Goal: Task Accomplishment & Management: Use online tool/utility

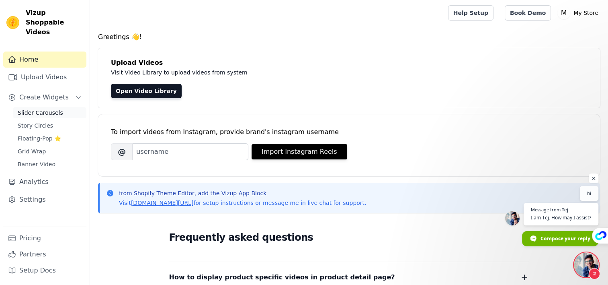
click at [53, 107] on link "Slider Carousels" at bounding box center [50, 112] width 74 height 11
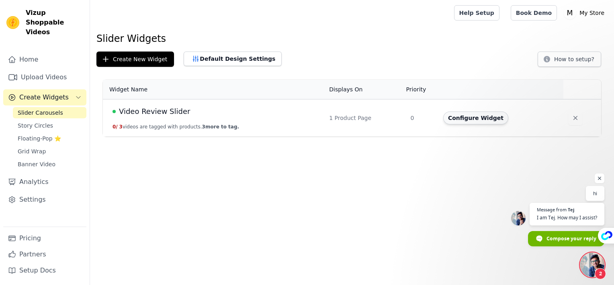
click at [461, 118] on button "Configure Widget" at bounding box center [475, 117] width 65 height 13
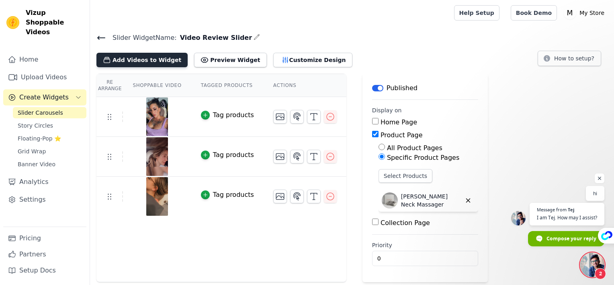
click at [129, 61] on button "Add Videos to Widget" at bounding box center [141, 60] width 91 height 14
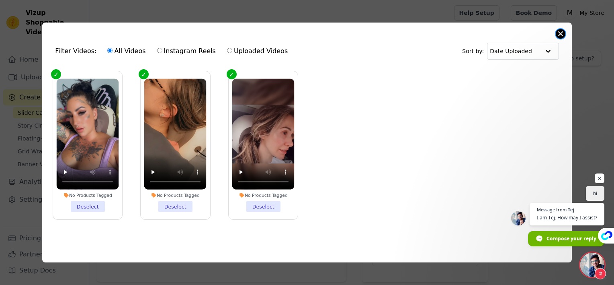
click at [559, 29] on button "Close modal" at bounding box center [561, 34] width 10 height 10
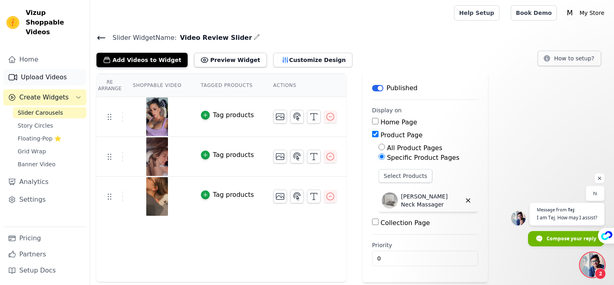
click at [44, 69] on link "Upload Videos" at bounding box center [44, 77] width 83 height 16
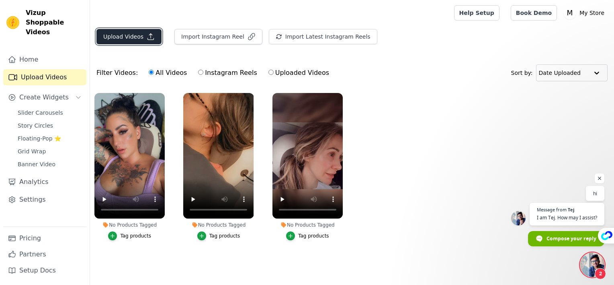
click at [131, 35] on button "Upload Videos" at bounding box center [128, 36] width 65 height 15
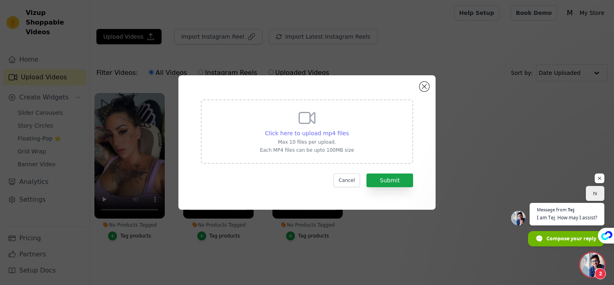
click at [297, 132] on span "Click here to upload mp4 files" at bounding box center [307, 133] width 84 height 6
click at [348, 129] on input "Click here to upload mp4 files Max 10 files per upload. Each MP4 files can be u…" at bounding box center [348, 129] width 0 height 0
type input "C:\fakepath\HiZoo - Pillow Neck Shoulder Massager (1).mp4"
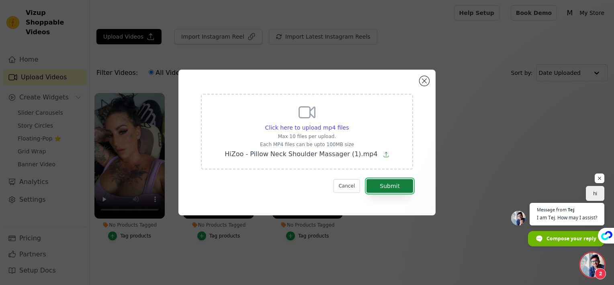
click at [386, 188] on button "Submit" at bounding box center [390, 186] width 47 height 14
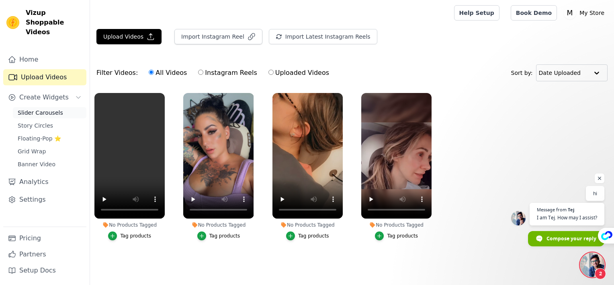
click at [47, 109] on span "Slider Carousels" at bounding box center [40, 113] width 45 height 8
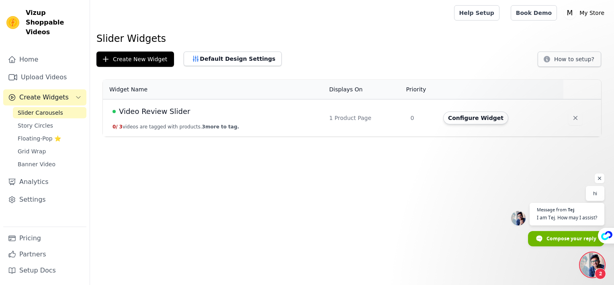
click at [450, 119] on button "Configure Widget" at bounding box center [475, 117] width 65 height 13
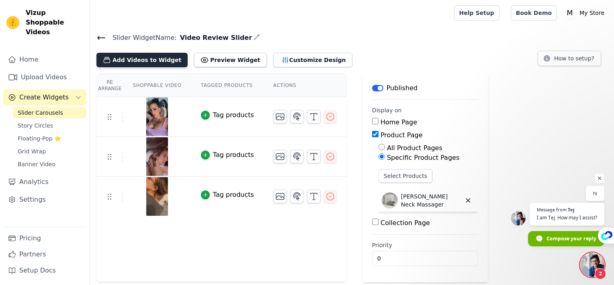
click at [155, 63] on button "Add Videos to Widget" at bounding box center [141, 60] width 91 height 14
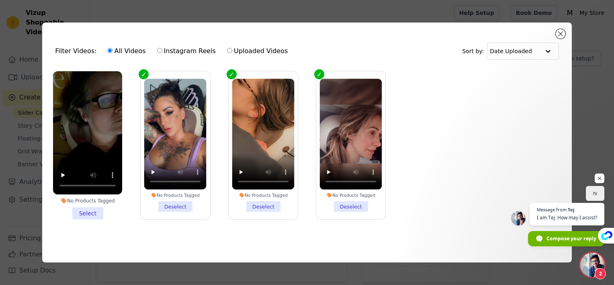
click at [84, 209] on li "No Products Tagged Select" at bounding box center [87, 145] width 69 height 148
click at [0, 0] on input "No Products Tagged Select" at bounding box center [0, 0] width 0 height 0
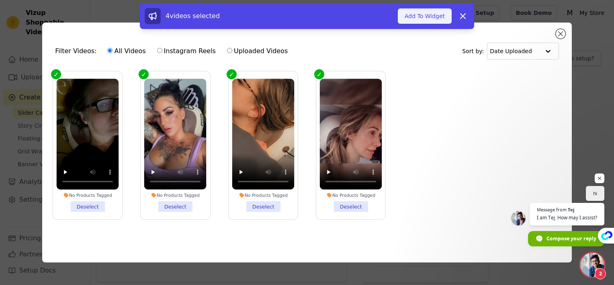
click at [428, 18] on button "Add To Widget" at bounding box center [425, 15] width 54 height 15
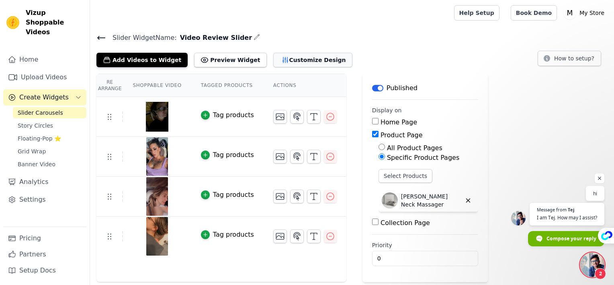
click at [299, 57] on button "Customize Design" at bounding box center [312, 60] width 79 height 14
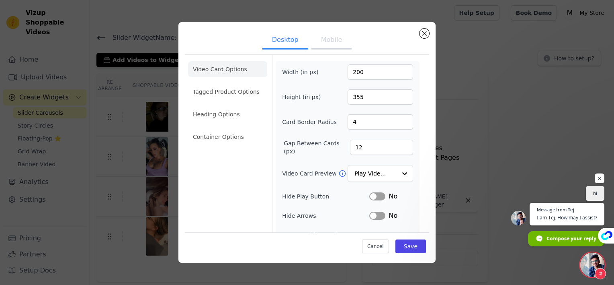
scroll to position [27, 0]
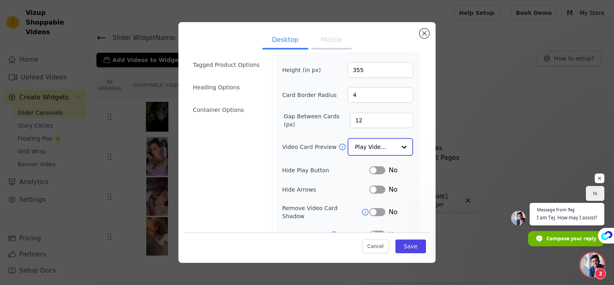
click at [378, 141] on input "Video Card Preview" at bounding box center [375, 147] width 41 height 16
click at [415, 133] on form "Width (in px) 200 Height (in px) 355 Card Border Radius 4 Gap Between Cards (px…" at bounding box center [347, 156] width 151 height 256
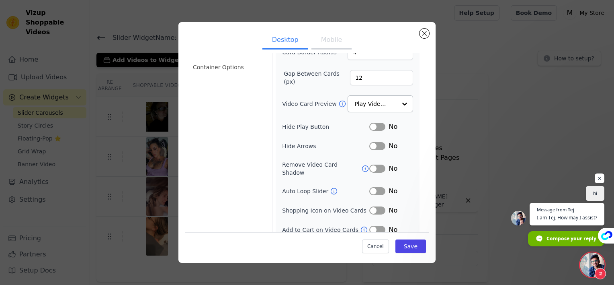
scroll to position [0, 0]
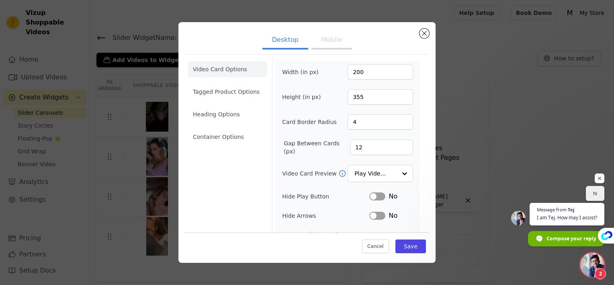
click at [216, 129] on li "Tagged Product Options" at bounding box center [227, 137] width 79 height 16
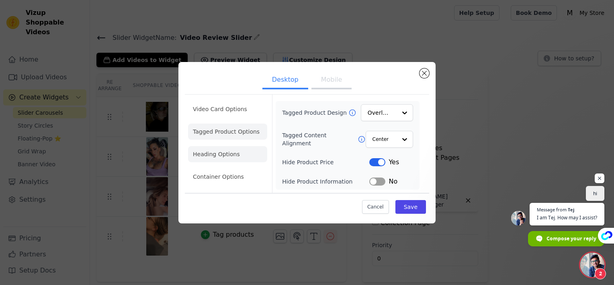
click at [235, 149] on li "Heading Options" at bounding box center [227, 154] width 79 height 16
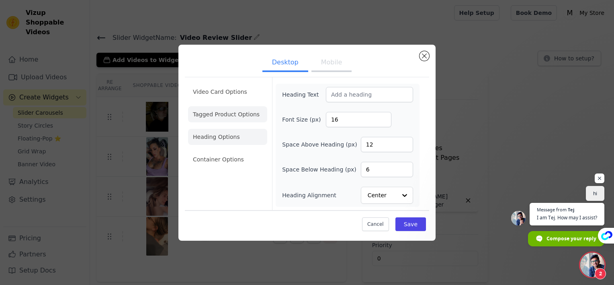
click at [231, 151] on li "Tagged Product Options" at bounding box center [227, 159] width 79 height 16
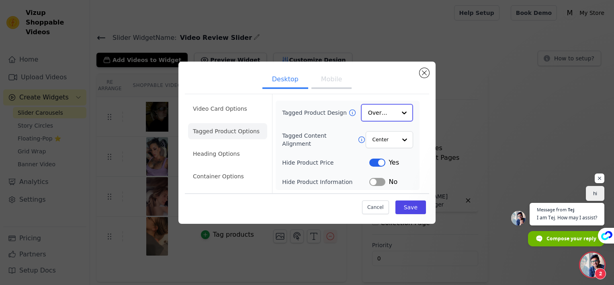
click at [397, 112] on div at bounding box center [404, 112] width 16 height 16
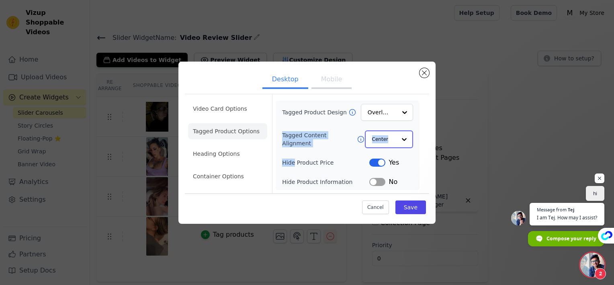
drag, startPoint x: 397, startPoint y: 112, endPoint x: 403, endPoint y: 135, distance: 23.8
click at [403, 135] on div "Tagged Product Design Overlay Tagged Content Alignment Center Hide Product Pric…" at bounding box center [347, 145] width 131 height 83
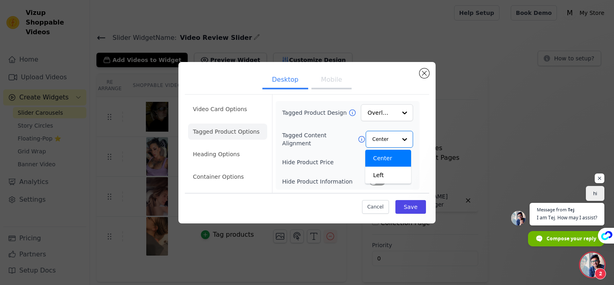
click at [426, 125] on div "Video Card Options Tagged Product Options Heading Options Container Options Tag…" at bounding box center [307, 143] width 244 height 98
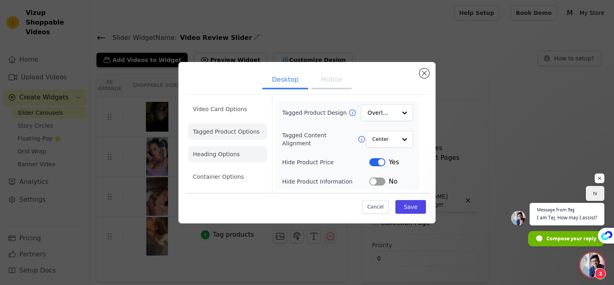
click at [218, 158] on li "Heading Options" at bounding box center [227, 154] width 79 height 16
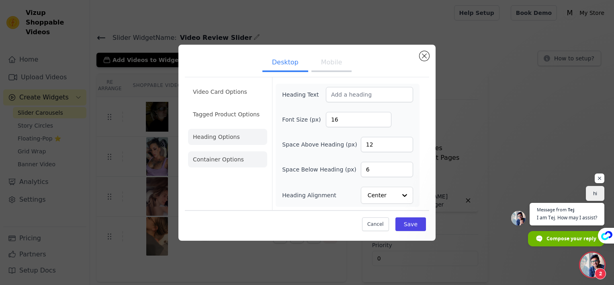
click at [229, 162] on li "Container Options" at bounding box center [227, 159] width 79 height 16
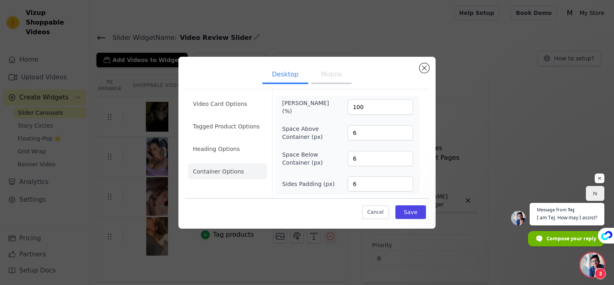
click at [320, 75] on button "Mobile" at bounding box center [331, 75] width 40 height 18
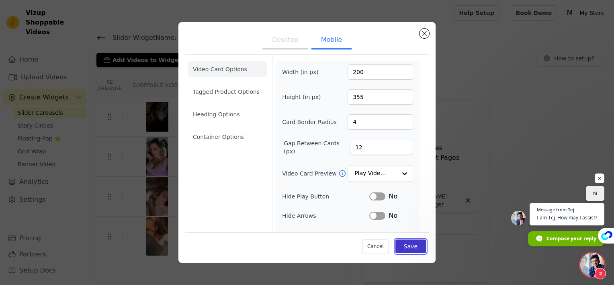
click at [410, 245] on button "Save" at bounding box center [410, 246] width 31 height 14
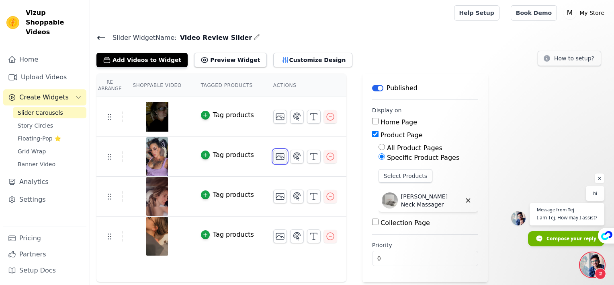
click at [276, 158] on icon "button" at bounding box center [280, 157] width 8 height 6
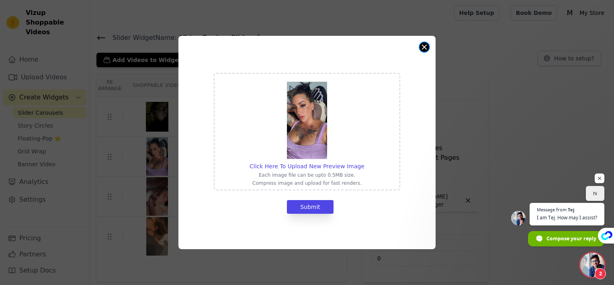
click at [423, 47] on button "Close modal" at bounding box center [425, 47] width 10 height 10
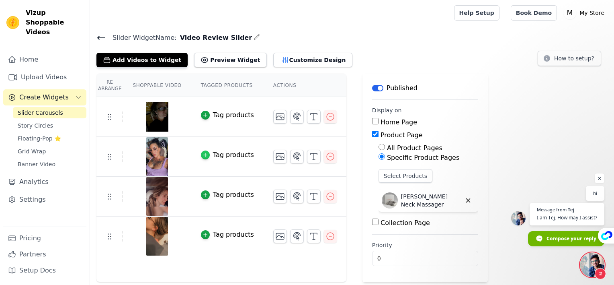
click at [203, 153] on icon "button" at bounding box center [206, 155] width 6 height 6
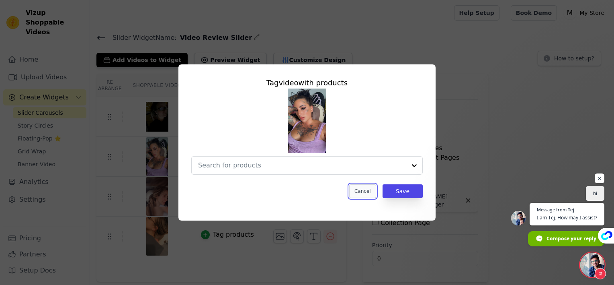
click at [367, 191] on button "Cancel" at bounding box center [362, 191] width 27 height 14
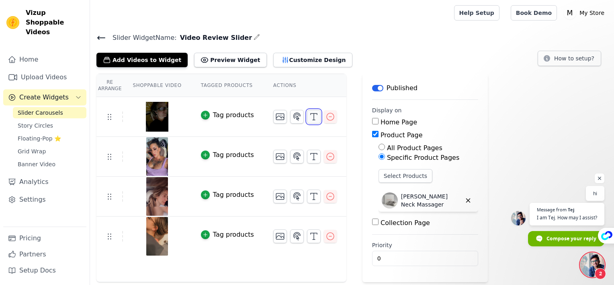
click at [309, 118] on icon "button" at bounding box center [314, 117] width 10 height 10
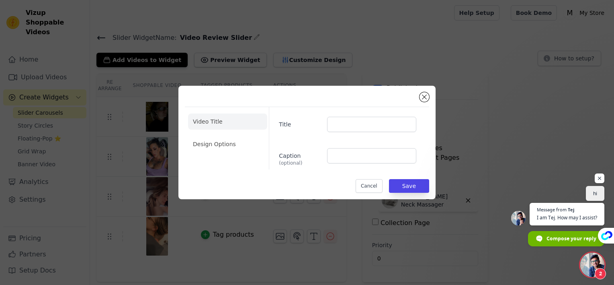
click at [352, 131] on div "Title Caption (optional)" at bounding box center [346, 138] width 154 height 62
click at [351, 125] on input "Title" at bounding box center [371, 124] width 89 height 15
type input "Kim B."
click at [345, 151] on input "Caption (optional)" at bounding box center [371, 155] width 89 height 15
paste input "Good pressure. Love the heat also."
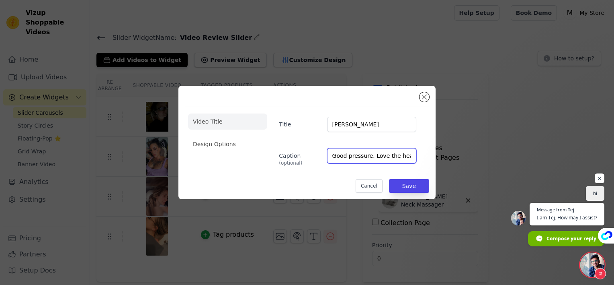
scroll to position [0, 6]
type input "Good pressure. Love the heat also."
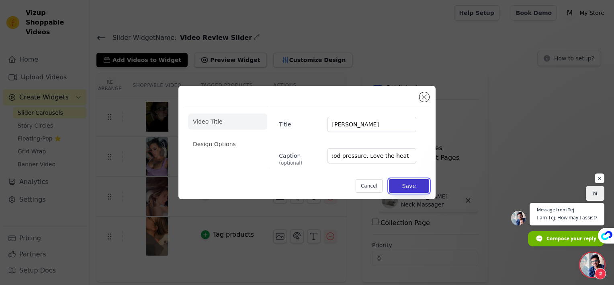
scroll to position [0, 0]
click at [413, 185] on button "Save" at bounding box center [409, 186] width 40 height 14
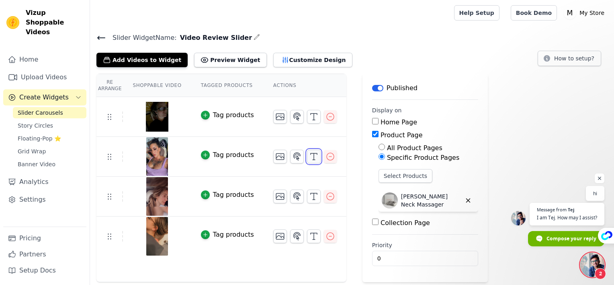
click at [309, 156] on icon "button" at bounding box center [314, 157] width 10 height 10
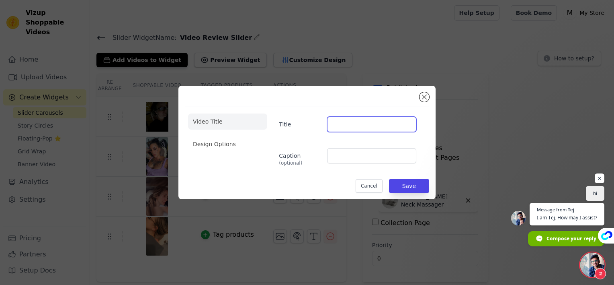
click at [344, 125] on input "Title" at bounding box center [371, 124] width 89 height 15
type input "Brittany R."
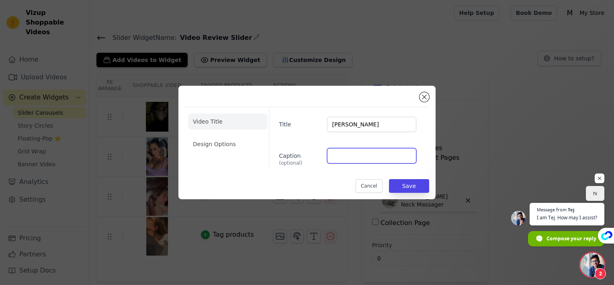
click at [373, 158] on input "Caption (optional)" at bounding box center [371, 155] width 89 height 15
paste input "Really relaxing! Wish it did a bit more on my traps but best one I’ve ever used!"
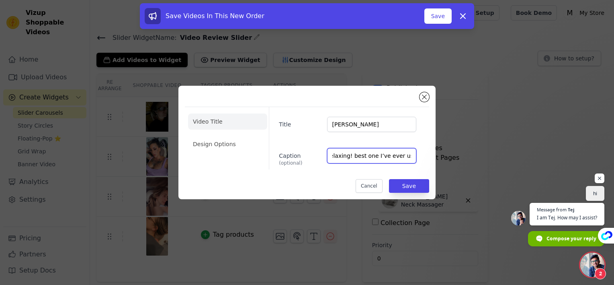
scroll to position [0, 18]
click at [355, 154] on input "Really relaxing! best one I’ve ever used!" at bounding box center [371, 155] width 89 height 15
type input "Really relaxing! Best one I’ve ever used!"
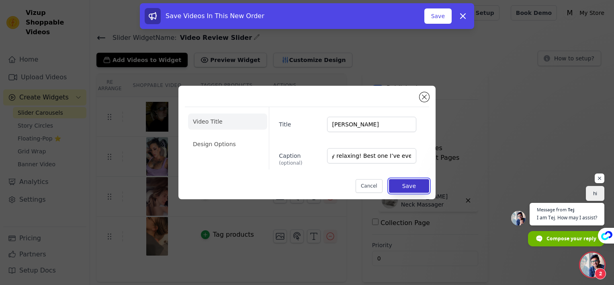
scroll to position [0, 0]
click at [419, 189] on button "Save" at bounding box center [409, 186] width 40 height 14
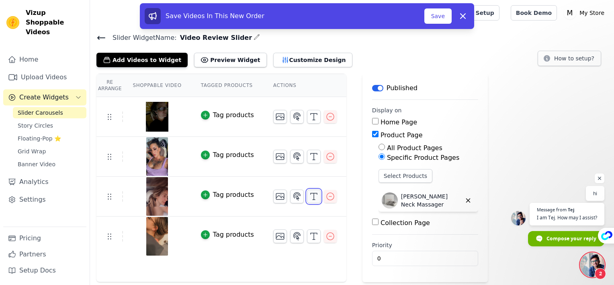
click at [309, 198] on icon "button" at bounding box center [314, 196] width 10 height 10
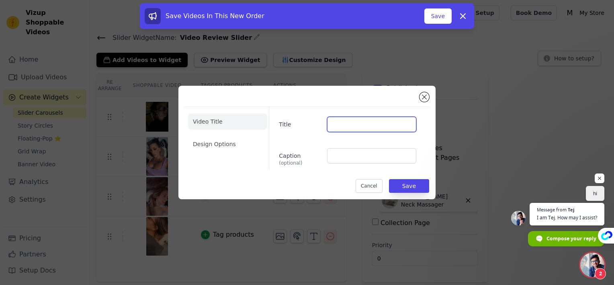
click at [344, 126] on input "Title" at bounding box center [371, 124] width 89 height 15
type input "Kathrine K."
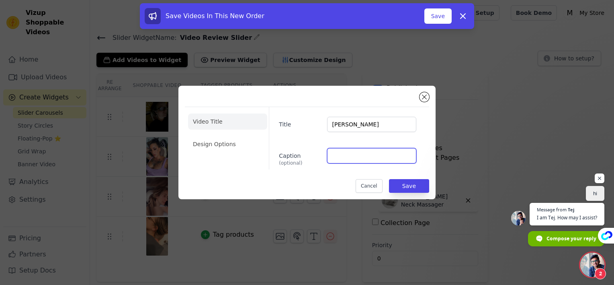
click at [348, 156] on input "Caption (optional)" at bounding box center [371, 155] width 89 height 15
paste input "Feels great, can actually come down and squeeze my traps. Husband tried it too …"
type input "Feels great, can actually come down and squeeze my traps. Husband tried it too …"
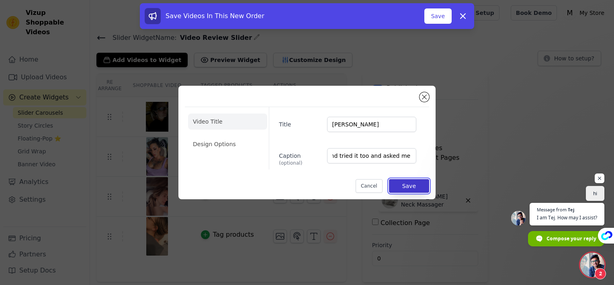
scroll to position [0, 0]
click at [415, 184] on button "Save" at bounding box center [409, 186] width 40 height 14
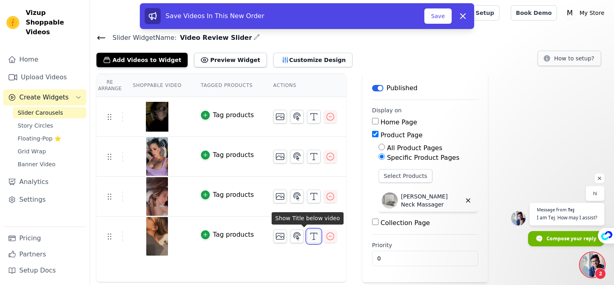
click at [309, 239] on icon "button" at bounding box center [314, 236] width 10 height 10
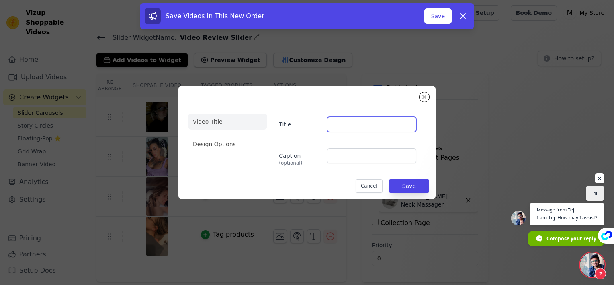
click at [350, 124] on input "Title" at bounding box center [371, 124] width 89 height 15
type input "Amanda H."
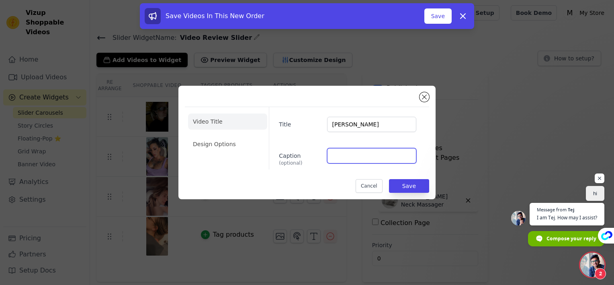
click at [352, 156] on input "Caption (optional)" at bounding box center [371, 155] width 89 height 15
paste input "reason, I love my hizoo is because it’s so comfortable. It’s one of the best ne…"
type input "reason, I love my hizoo is because it’s so comfortable. It’s one of the best ne…"
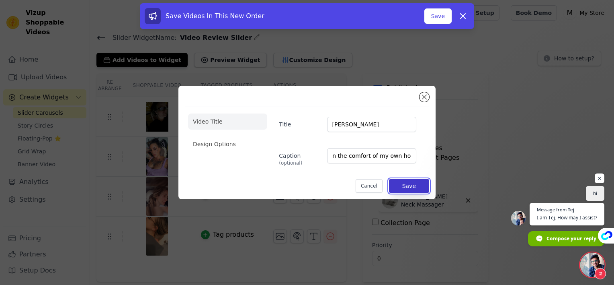
scroll to position [0, 0]
click at [412, 186] on button "Save" at bounding box center [409, 186] width 40 height 14
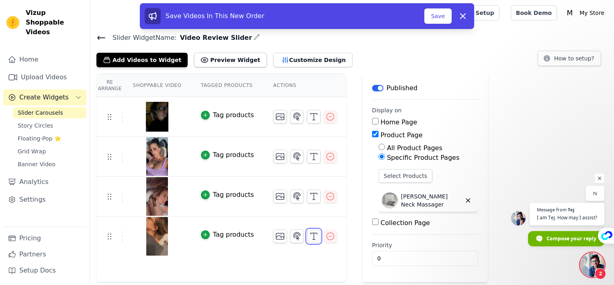
click at [311, 233] on polyline "button" at bounding box center [314, 233] width 6 height 1
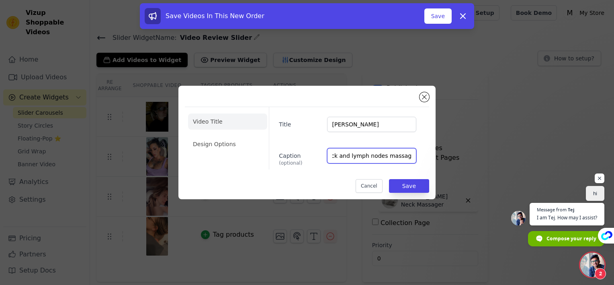
scroll to position [0, 221]
click at [400, 156] on input "reason, I love my hizoo is because it’s so comfortable. It’s one of the best ne…" at bounding box center [371, 155] width 89 height 15
drag, startPoint x: 400, startPoint y: 156, endPoint x: 461, endPoint y: 150, distance: 61.4
click at [461, 150] on div "Video Title Design Options Title Amanda H. Caption (optional) reason, I love my…" at bounding box center [307, 142] width 588 height 139
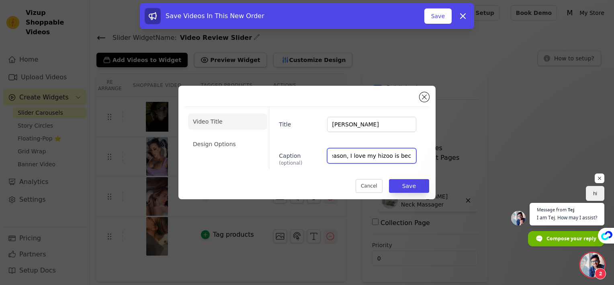
scroll to position [0, 0]
type input "reason, I love my noemia is because it’s so comfortable. It’s one of the best n…"
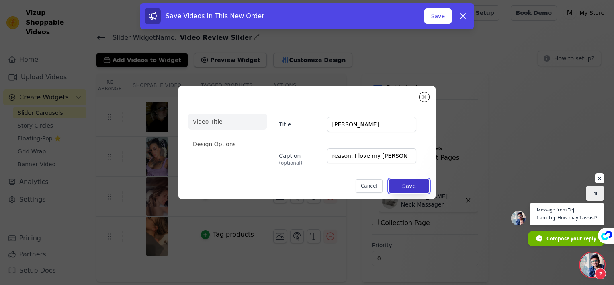
click at [414, 185] on button "Save" at bounding box center [409, 186] width 40 height 14
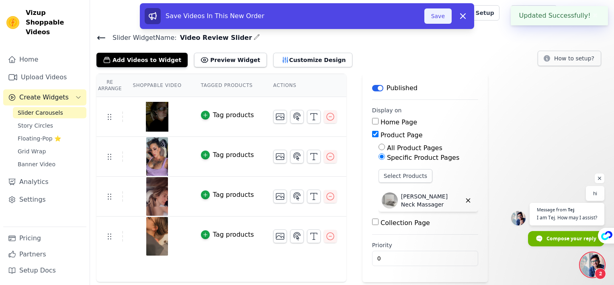
click at [434, 19] on button "Save" at bounding box center [437, 15] width 27 height 15
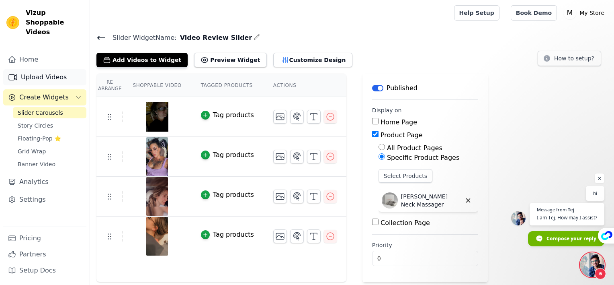
click at [49, 69] on link "Upload Videos" at bounding box center [44, 77] width 83 height 16
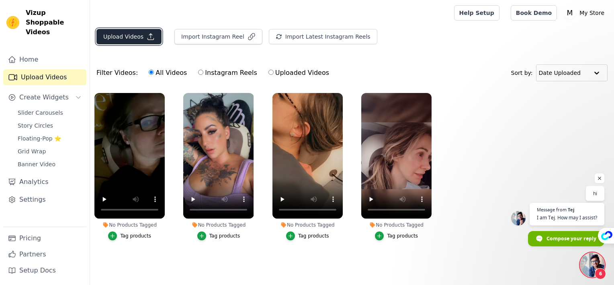
click at [134, 36] on button "Upload Videos" at bounding box center [128, 36] width 65 height 15
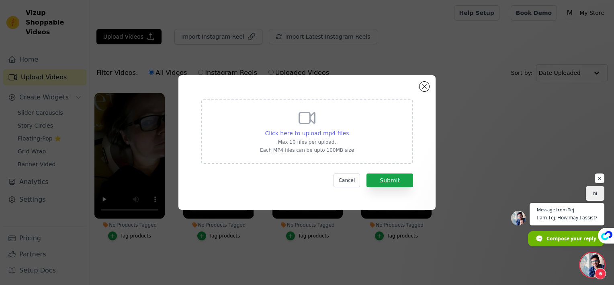
click at [300, 133] on span "Click here to upload mp4 files" at bounding box center [307, 133] width 84 height 6
click at [348, 129] on input "Click here to upload mp4 files Max 10 files per upload. Each MP4 files can be u…" at bounding box center [348, 129] width 0 height 0
type input "C:\fakepath\8296655c8bf24016b34488a4b4400c5e.HD-1080p-7.2Mbps-43136935.mp4"
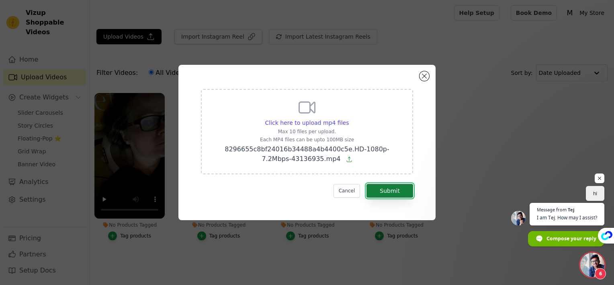
click at [379, 188] on button "Submit" at bounding box center [390, 191] width 47 height 14
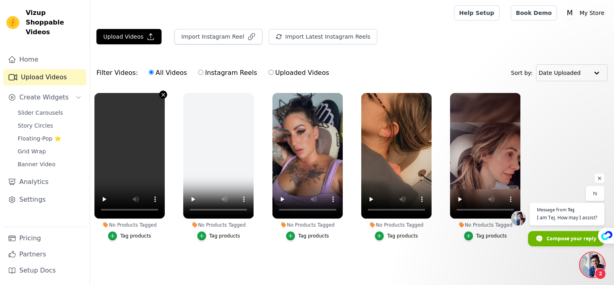
click at [163, 95] on icon "button" at bounding box center [163, 95] width 6 height 6
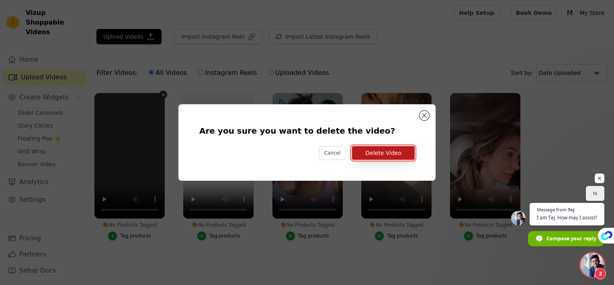
click at [391, 155] on button "Delete Video" at bounding box center [383, 153] width 63 height 14
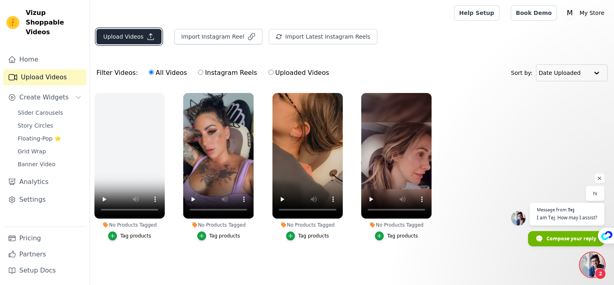
click at [137, 33] on button "Upload Videos" at bounding box center [128, 36] width 65 height 15
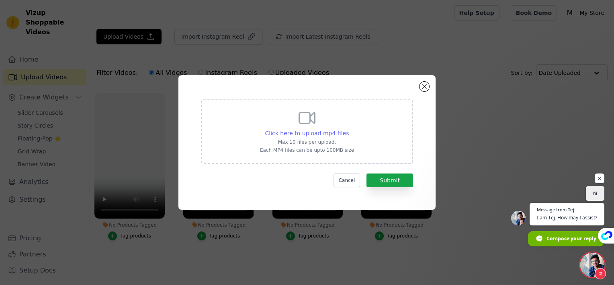
click at [279, 134] on span "Click here to upload mp4 files" at bounding box center [307, 133] width 84 height 6
click at [348, 129] on input "Click here to upload mp4 files Max 10 files per upload. Each MP4 files can be u…" at bounding box center [348, 129] width 0 height 0
type input "C:\fakepath\seg_1.mp4"
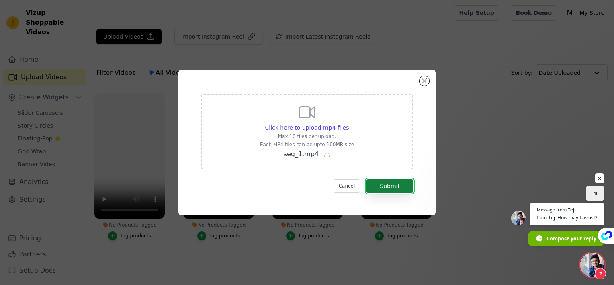
click at [396, 190] on button "Submit" at bounding box center [390, 186] width 47 height 14
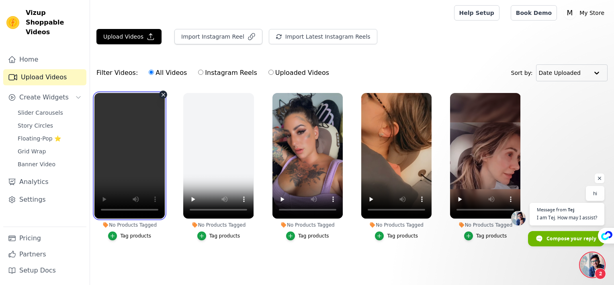
click at [152, 140] on video at bounding box center [129, 155] width 70 height 125
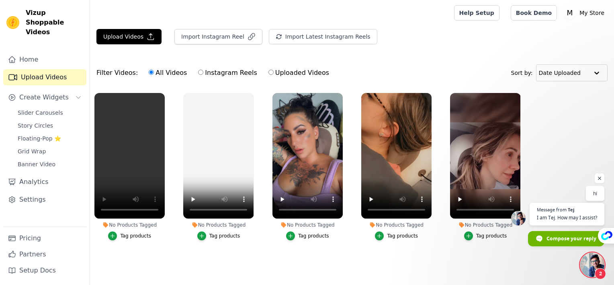
click at [264, 249] on ul "No Products Tagged Tag products No Products Tagged Tag products No Products Tag…" at bounding box center [352, 174] width 524 height 172
click at [48, 109] on span "Slider Carousels" at bounding box center [40, 113] width 45 height 8
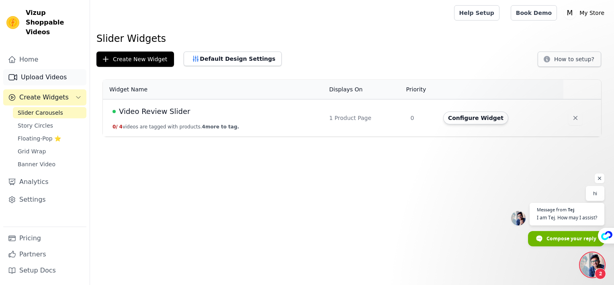
click at [47, 70] on link "Upload Videos" at bounding box center [44, 77] width 83 height 16
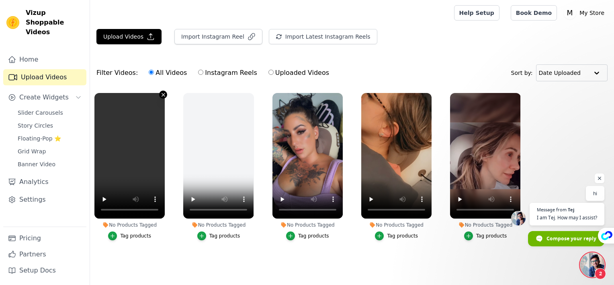
click at [162, 93] on icon "button" at bounding box center [163, 94] width 3 height 3
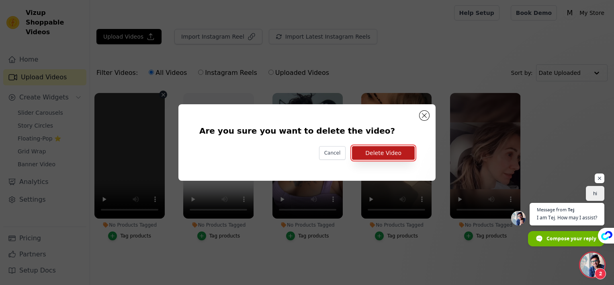
click at [393, 156] on button "Delete Video" at bounding box center [383, 153] width 63 height 14
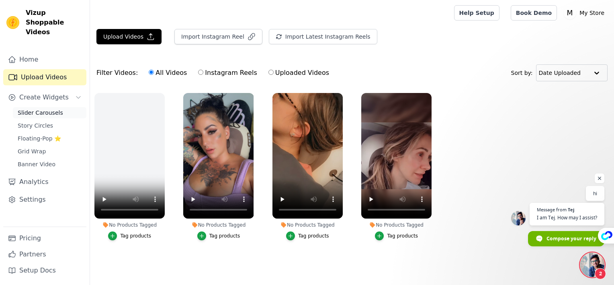
click at [43, 109] on span "Slider Carousels" at bounding box center [40, 113] width 45 height 8
